Goal: Task Accomplishment & Management: Complete application form

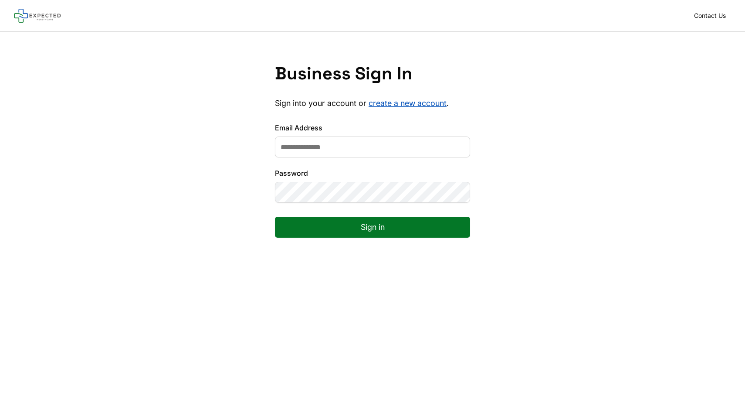
click at [302, 141] on input "Email Address" at bounding box center [372, 146] width 195 height 21
type input "**********"
click at [352, 230] on button "Sign in" at bounding box center [372, 227] width 195 height 21
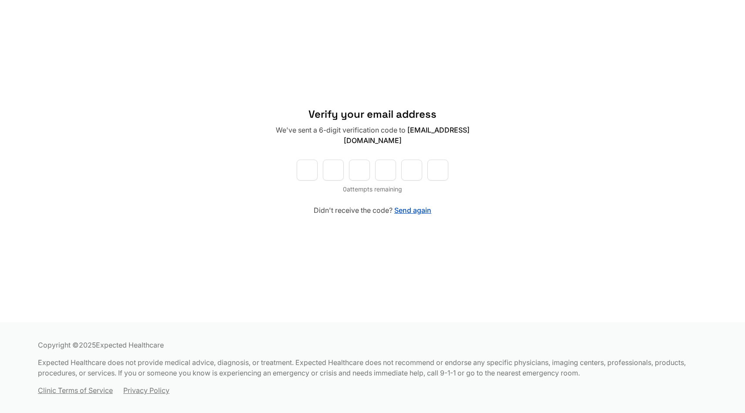
click at [381, 258] on div "Verify your email address We've sent a 6-digit verification code to robbegtsimo…" at bounding box center [372, 161] width 745 height 322
click at [383, 249] on div "Verify your email address We've sent a 6-digit verification code to robbegtsimo…" at bounding box center [372, 161] width 745 height 322
click at [410, 211] on button "Send again" at bounding box center [412, 210] width 37 height 10
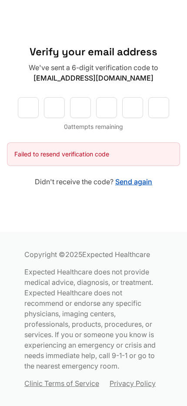
click at [149, 181] on button "Send again" at bounding box center [133, 182] width 37 height 10
